Goal: Task Accomplishment & Management: Use online tool/utility

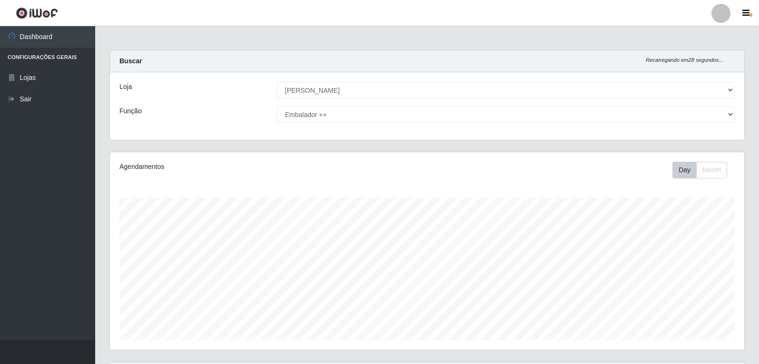
select select "523"
select select "71"
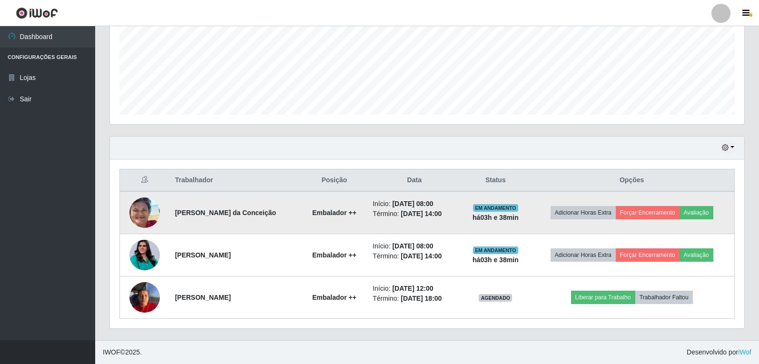
scroll to position [197, 634]
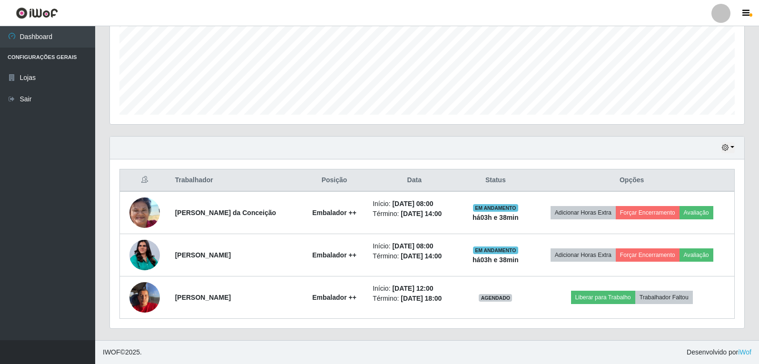
click at [733, 148] on div "Hoje 1 dia 3 dias 1 Semana Não encerrados" at bounding box center [427, 148] width 634 height 23
click at [729, 149] on icon "button" at bounding box center [725, 147] width 7 height 7
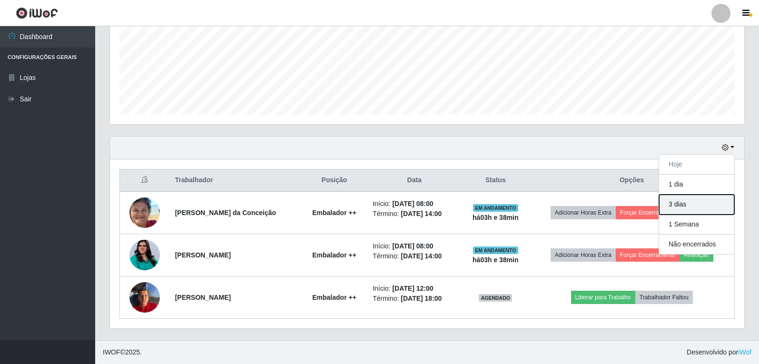
click at [694, 200] on button "3 dias" at bounding box center [696, 205] width 75 height 20
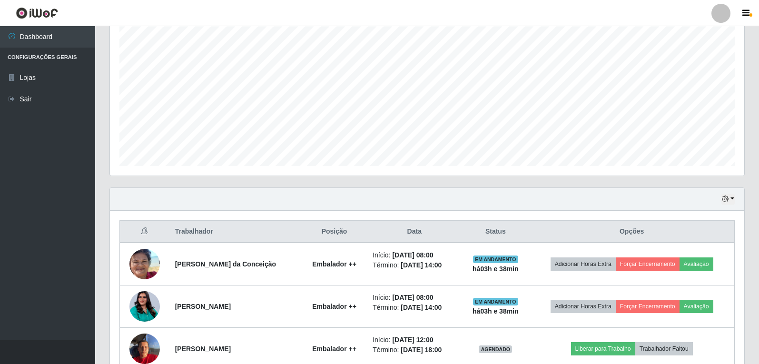
scroll to position [226, 0]
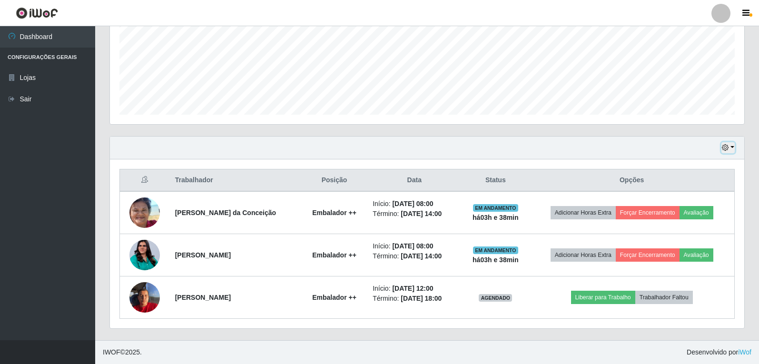
click at [734, 148] on button "button" at bounding box center [727, 147] width 13 height 11
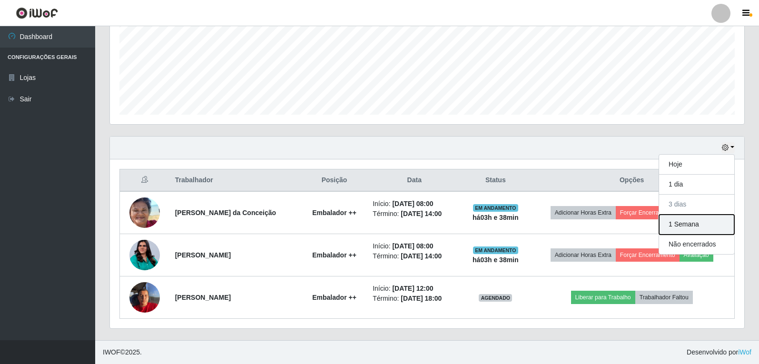
click at [693, 225] on button "1 Semana" at bounding box center [696, 225] width 75 height 20
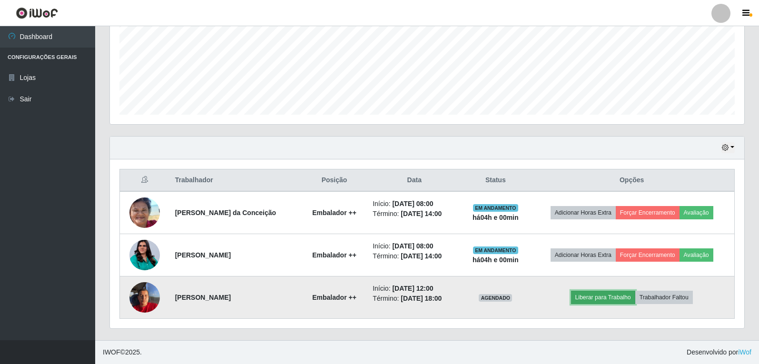
click at [599, 300] on button "Liberar para Trabalho" at bounding box center [603, 297] width 64 height 13
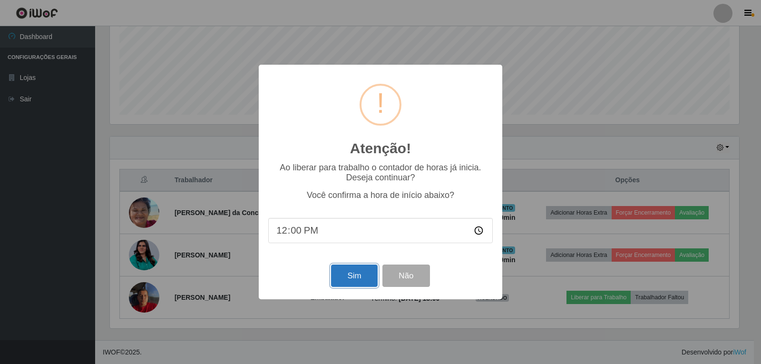
click at [358, 277] on button "Sim" at bounding box center [354, 276] width 46 height 22
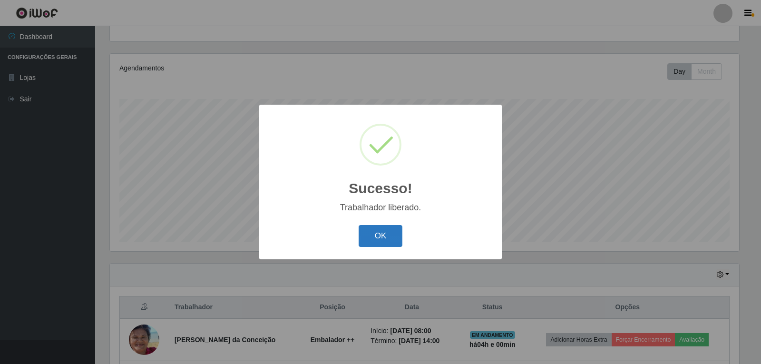
click at [375, 231] on button "OK" at bounding box center [381, 236] width 44 height 22
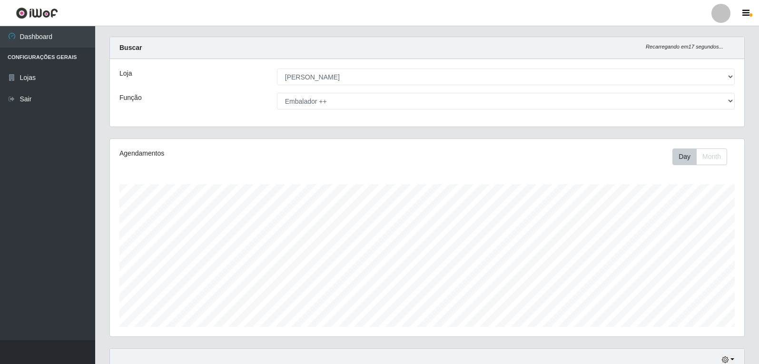
scroll to position [0, 0]
